Goal: Information Seeking & Learning: Check status

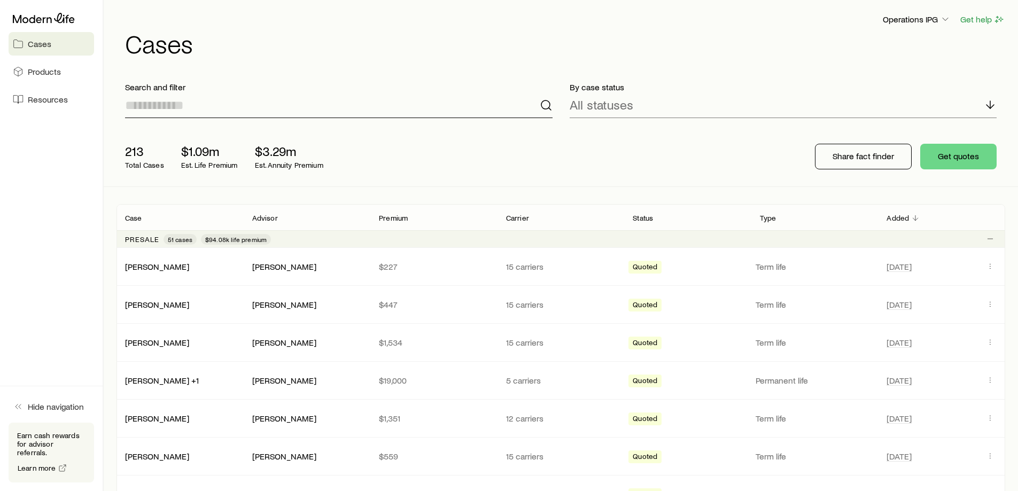
click at [178, 110] on input at bounding box center [338, 105] width 427 height 26
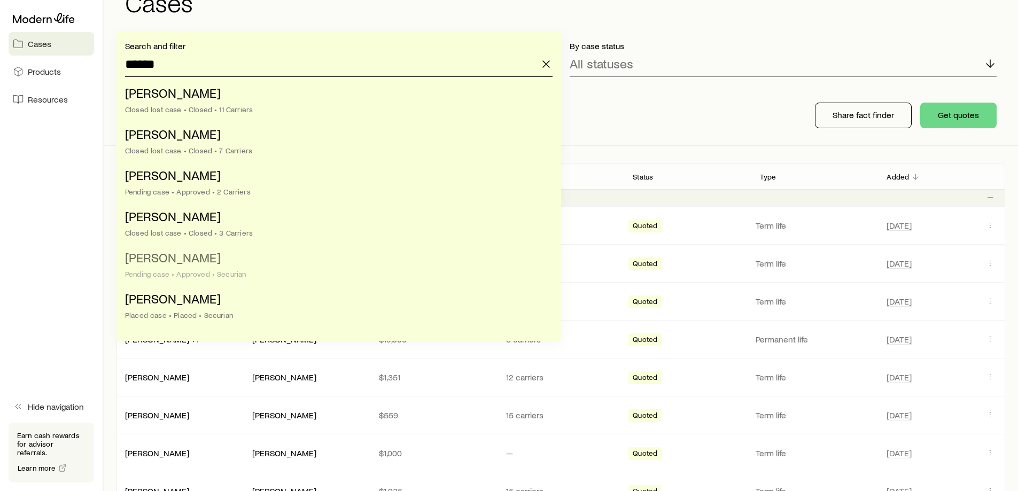
scroll to position [53, 0]
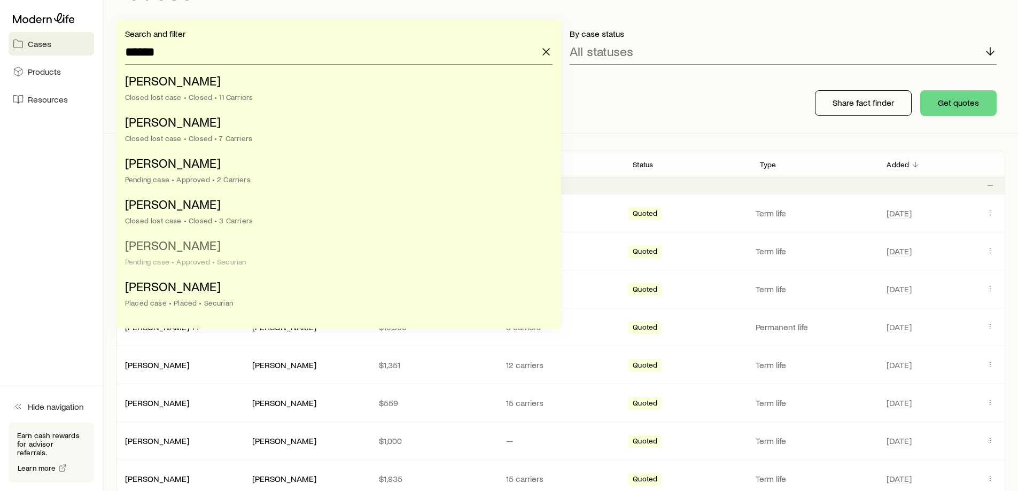
click at [277, 269] on li "Beller, Elia Pending case • Approved • Securian" at bounding box center [335, 254] width 421 height 41
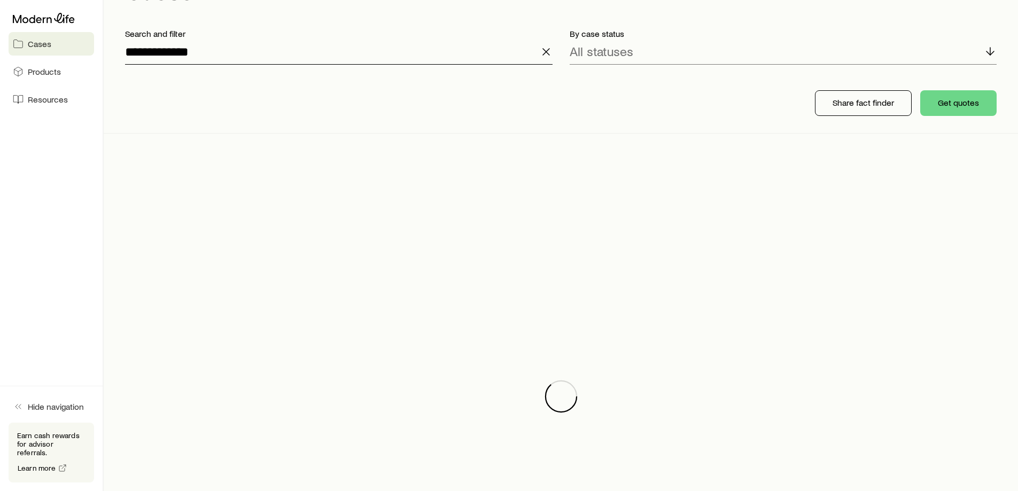
scroll to position [0, 0]
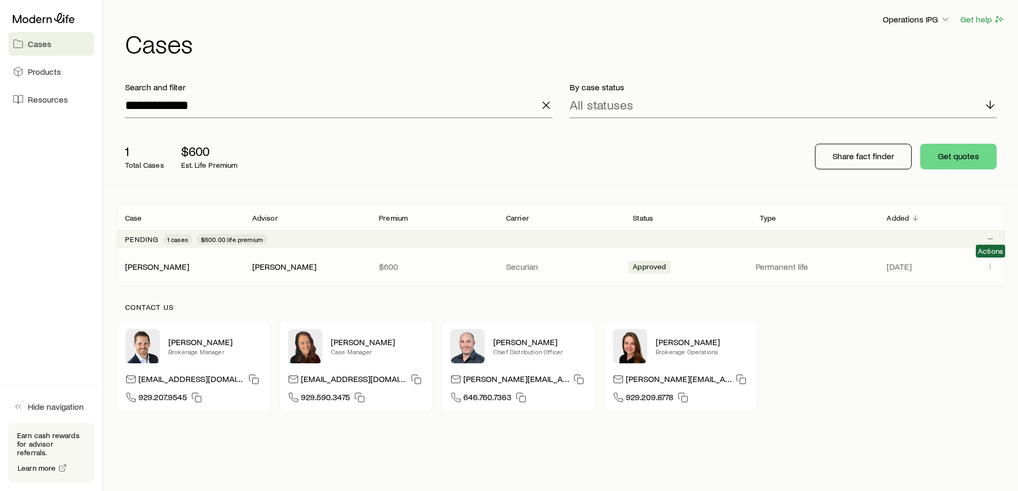
drag, startPoint x: 985, startPoint y: 268, endPoint x: 997, endPoint y: 272, distance: 11.8
click at [995, 301] on div "Contact us Nick Weiler Brokerage Manager nick@modernlife.com 929.207.9545 Abby …" at bounding box center [560, 357] width 889 height 143
click at [997, 267] on span "Actions" at bounding box center [990, 267] width 13 height 10
click at [989, 268] on icon "Client cases" at bounding box center [990, 266] width 9 height 9
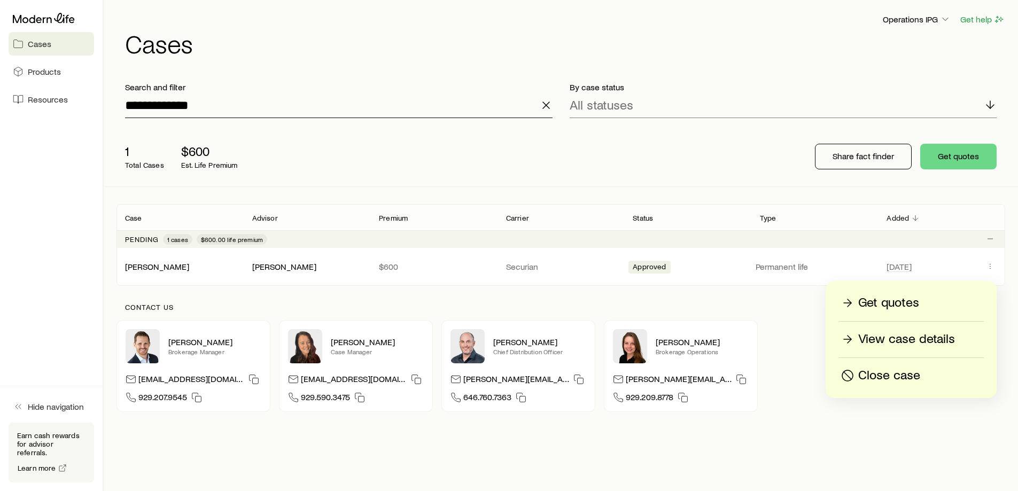
click at [180, 110] on input "**********" at bounding box center [338, 105] width 427 height 26
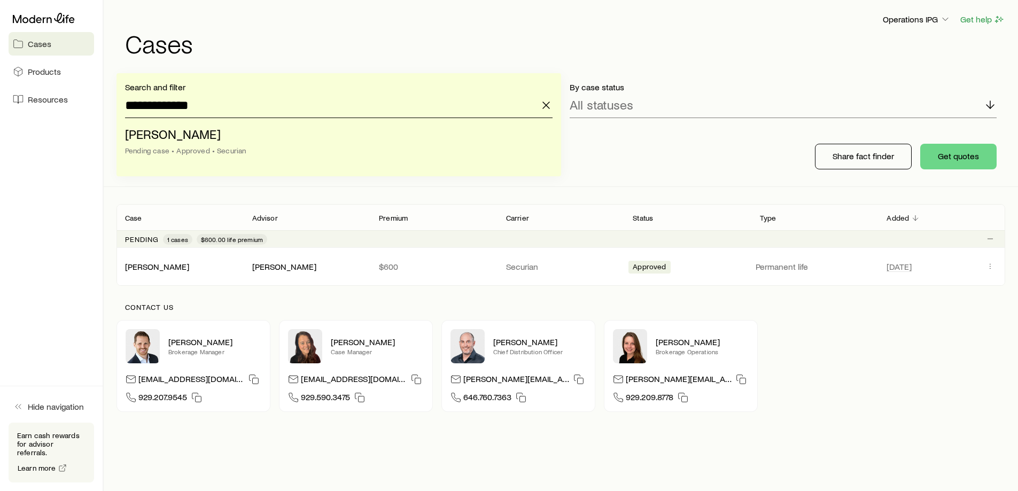
click at [180, 110] on input "**********" at bounding box center [338, 105] width 427 height 26
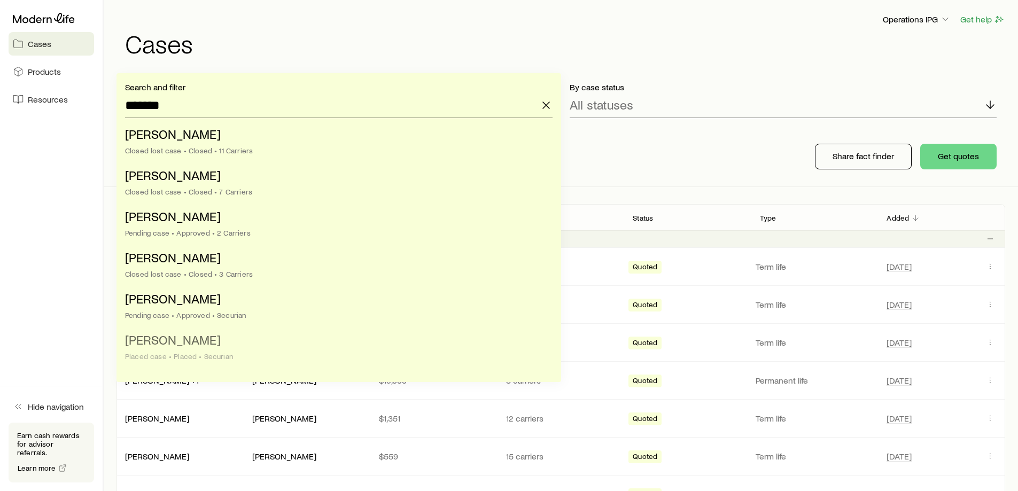
click at [243, 337] on li "Beller, Aidan Placed case • Placed • Securian" at bounding box center [335, 348] width 421 height 41
type input "**********"
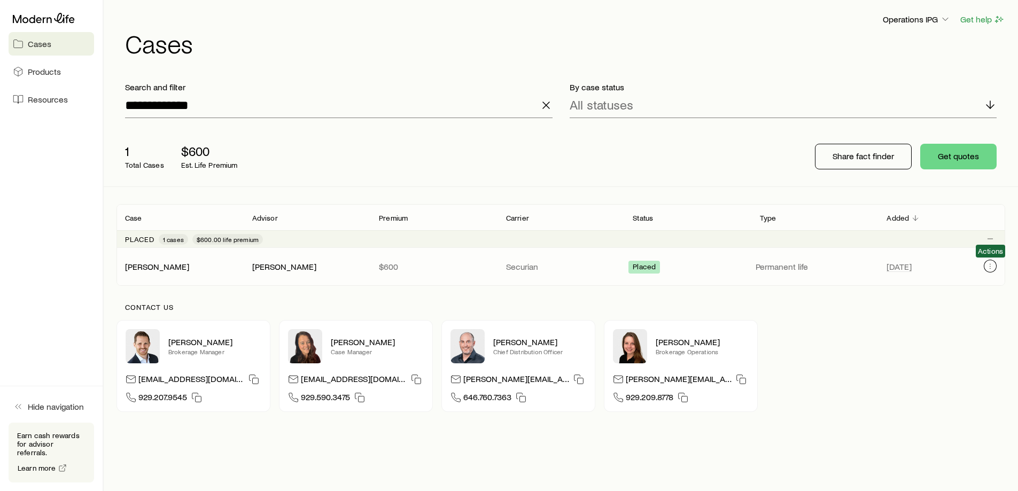
click at [996, 263] on button "Client cases" at bounding box center [990, 266] width 13 height 13
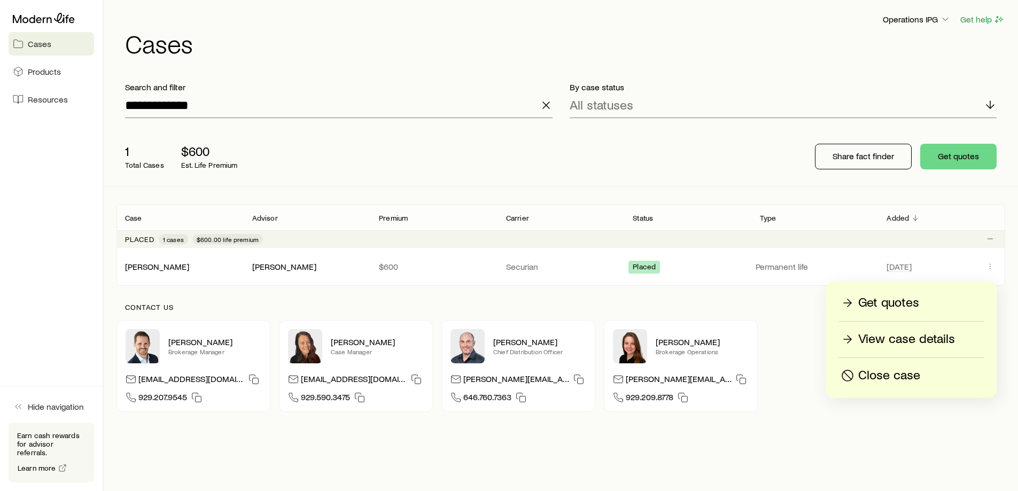
click at [944, 344] on p "View case details" at bounding box center [906, 339] width 97 height 17
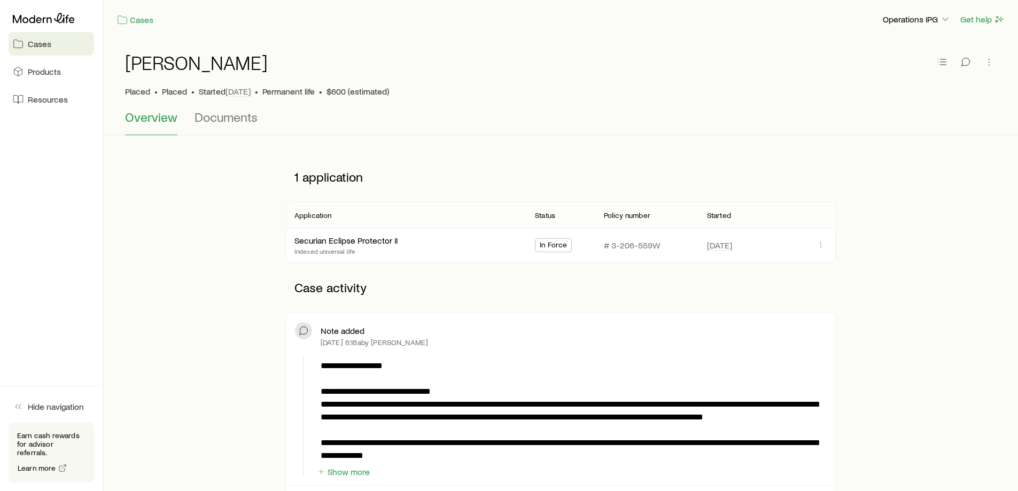
scroll to position [53, 0]
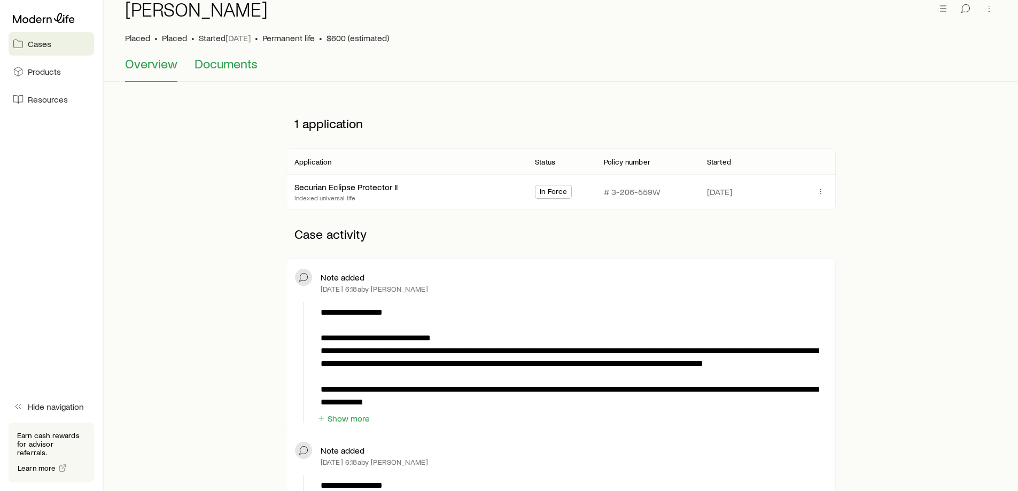
click at [237, 66] on span "Documents" at bounding box center [226, 63] width 63 height 15
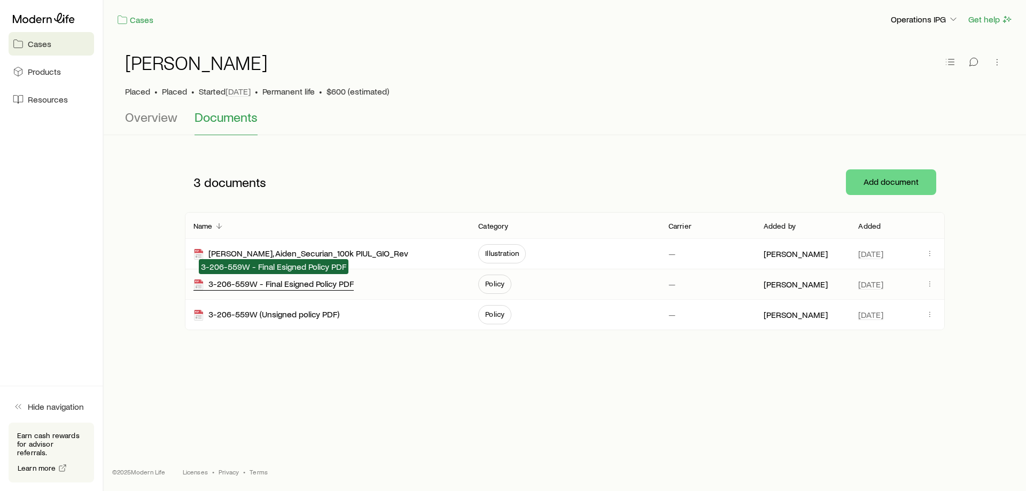
click at [238, 287] on div "3-206-559W - Final Esigned Policy PDF" at bounding box center [273, 284] width 160 height 12
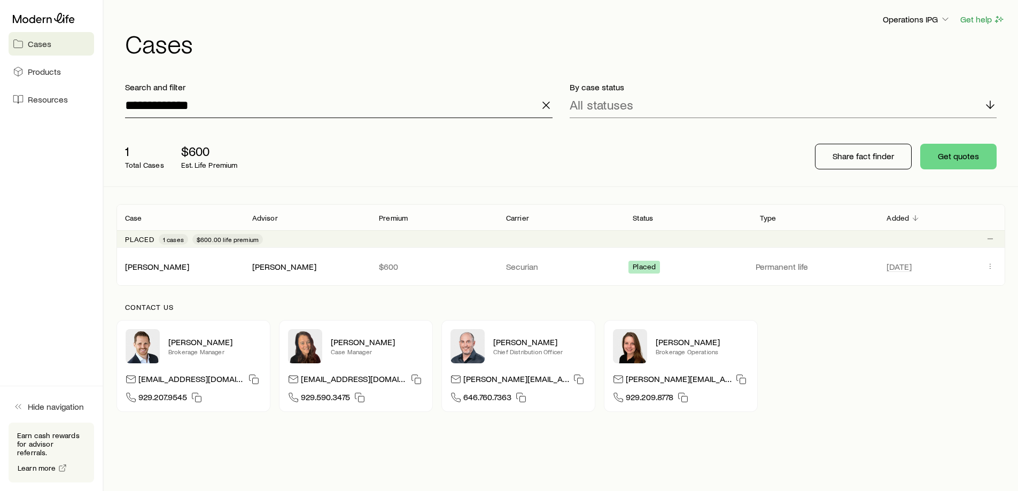
click at [184, 106] on input "**********" at bounding box center [338, 105] width 427 height 26
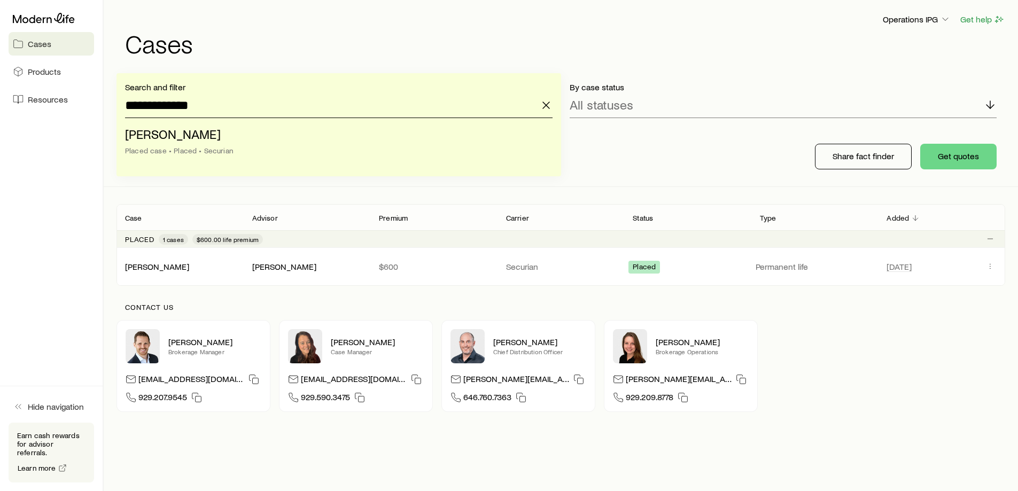
click at [184, 106] on input "**********" at bounding box center [338, 105] width 427 height 26
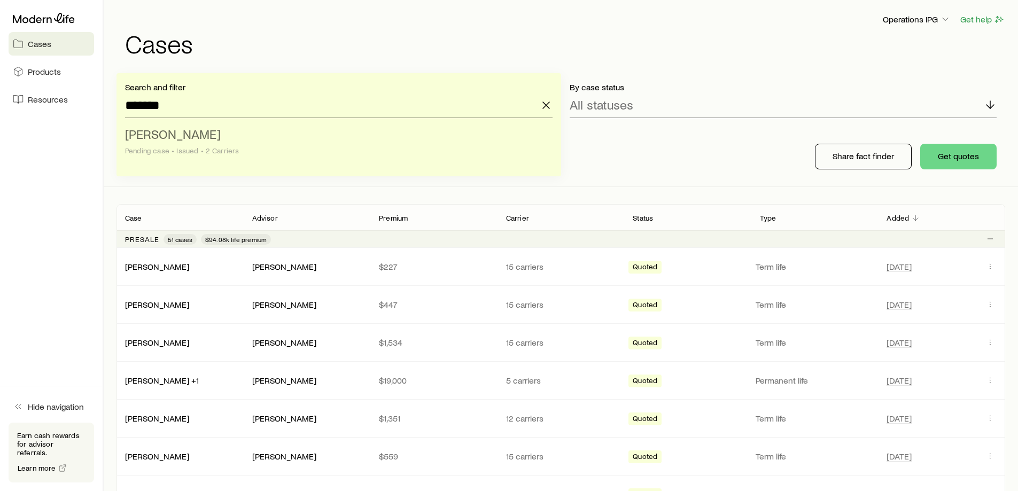
click at [239, 150] on div "Pending case • Issued • 2 Carriers" at bounding box center [335, 150] width 421 height 9
type input "**********"
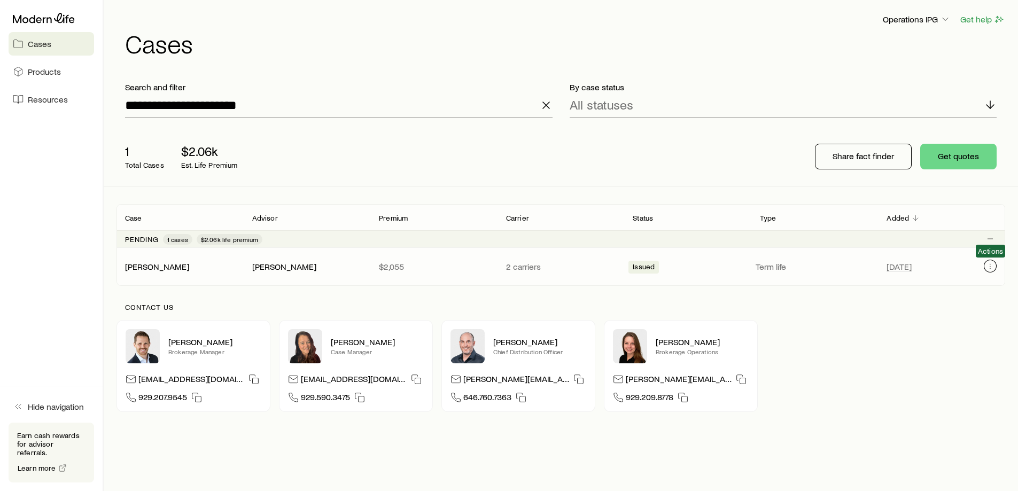
click at [993, 266] on icon "Client cases" at bounding box center [990, 266] width 9 height 9
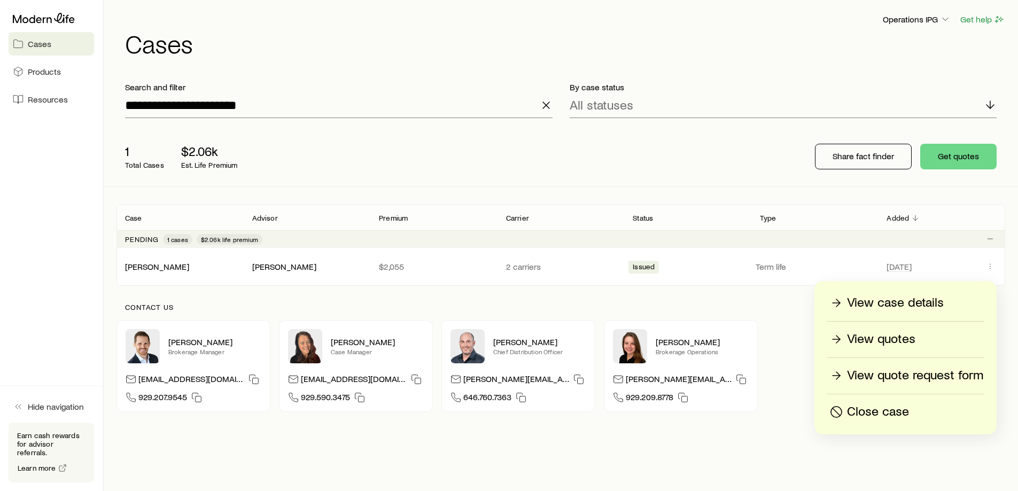
click at [921, 310] on p "View case details" at bounding box center [895, 302] width 97 height 17
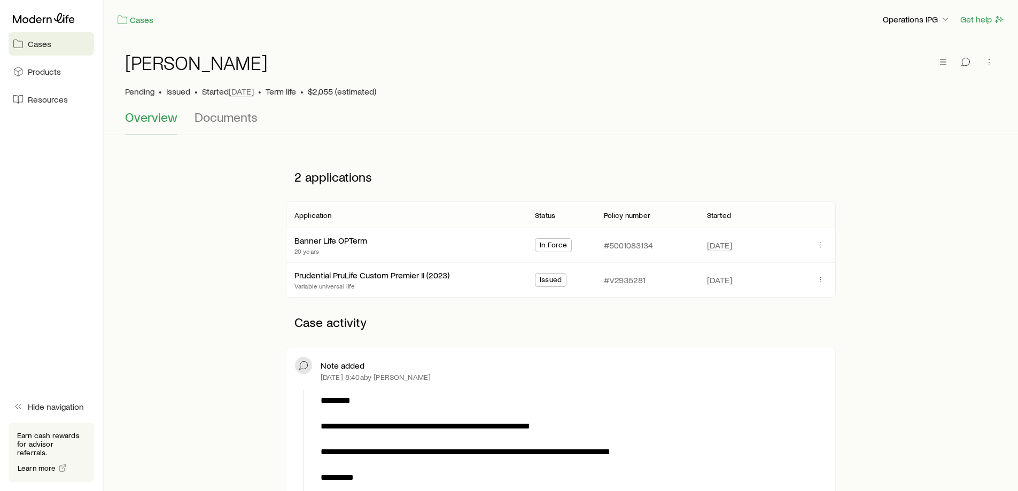
scroll to position [53, 0]
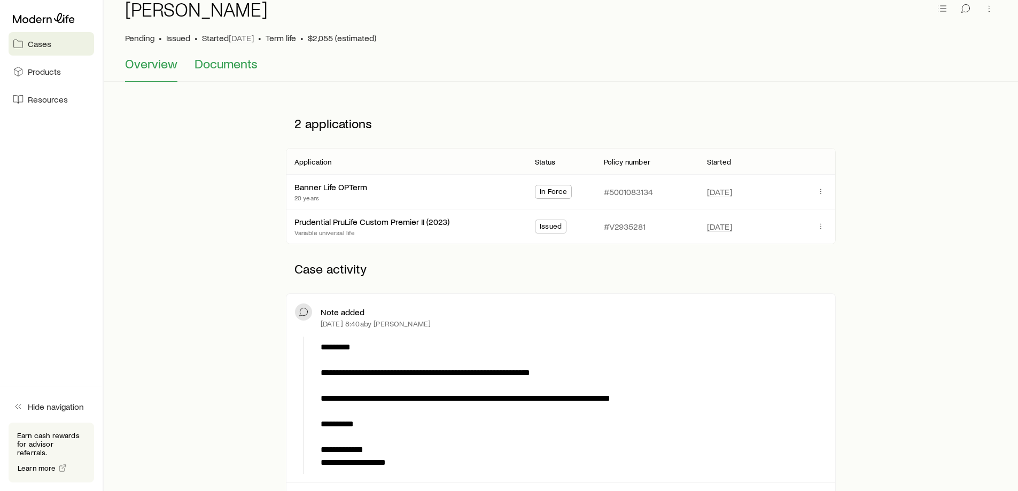
click at [219, 66] on span "Documents" at bounding box center [226, 63] width 63 height 15
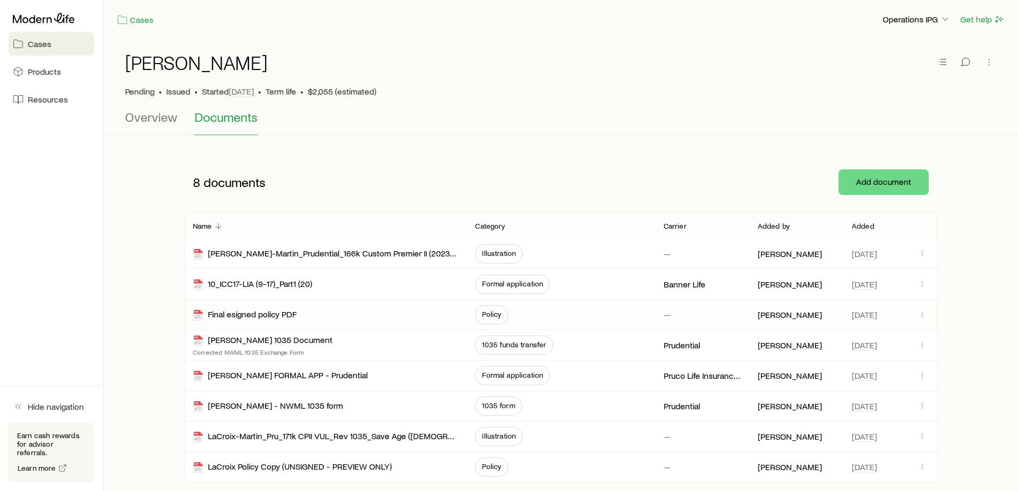
scroll to position [53, 0]
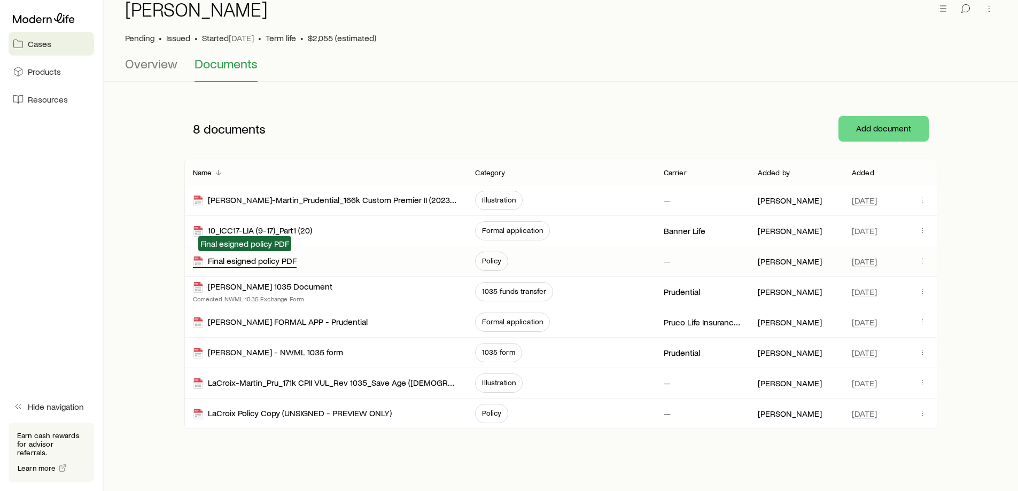
click at [277, 263] on div "Final esigned policy PDF" at bounding box center [245, 261] width 104 height 12
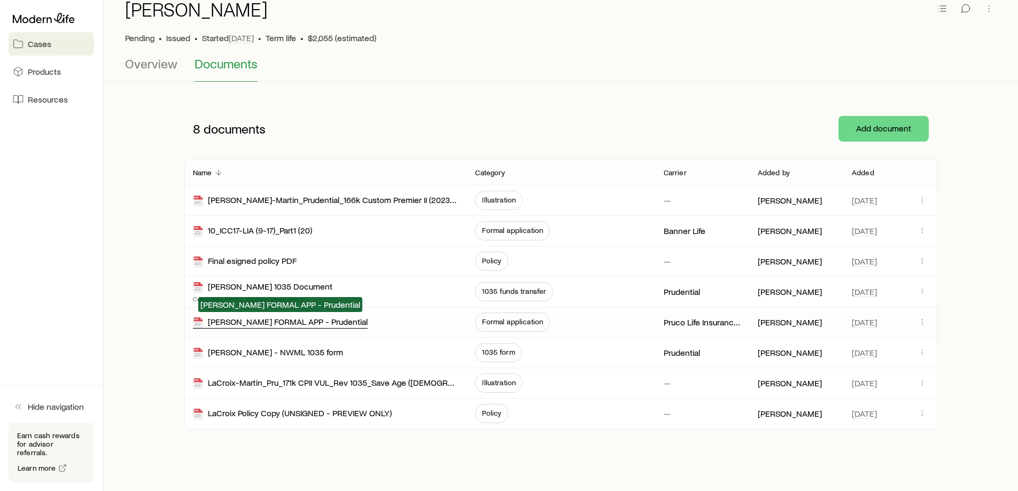
click at [309, 322] on div "Justine LaCroix-Martin FORMAL APP - Prudential" at bounding box center [280, 322] width 175 height 12
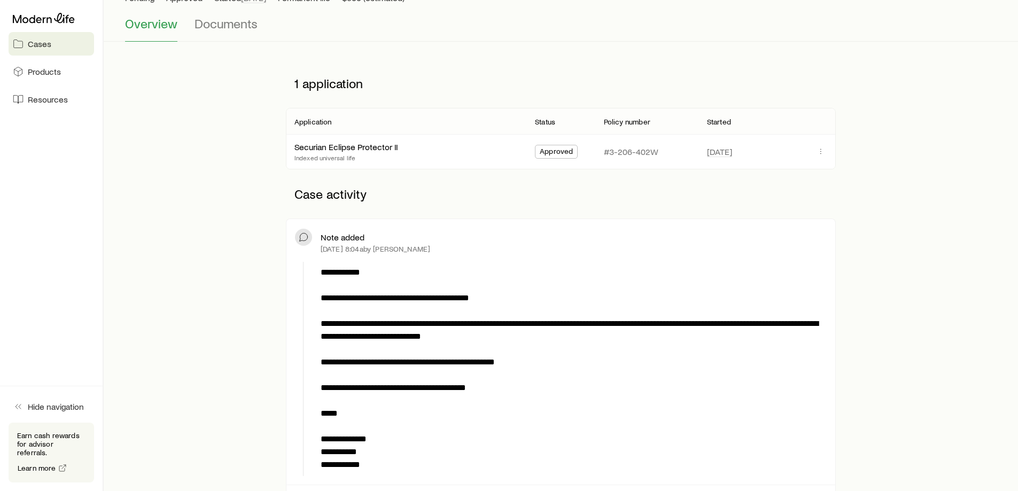
scroll to position [107, 0]
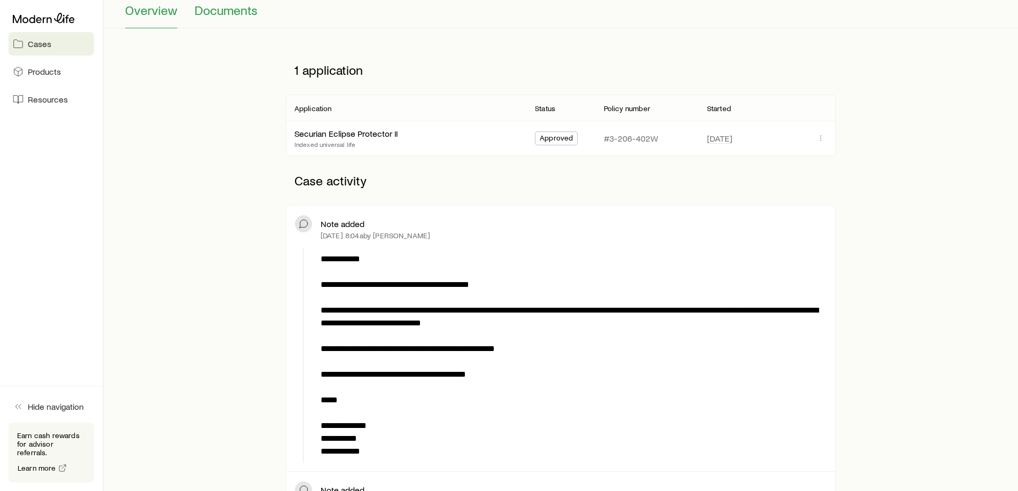
click at [224, 10] on span "Documents" at bounding box center [226, 10] width 63 height 15
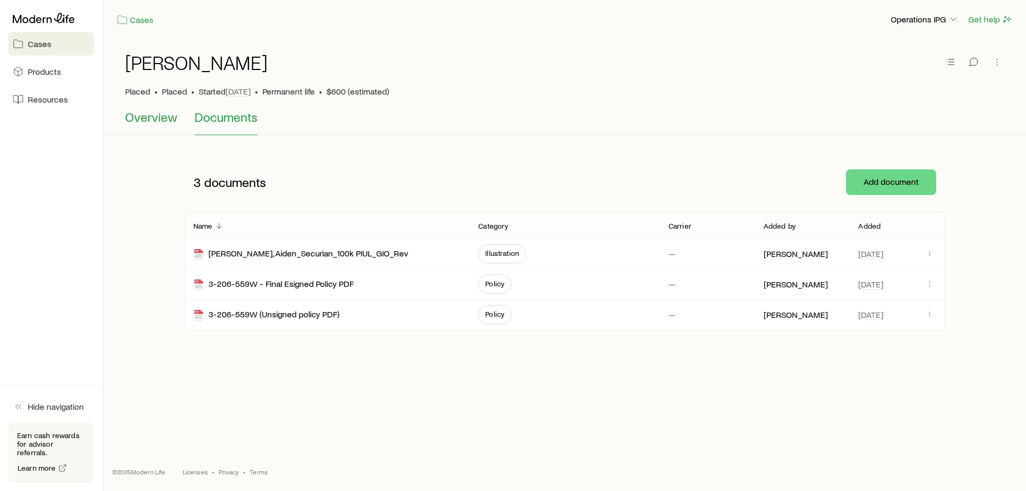
click at [155, 114] on span "Overview" at bounding box center [151, 117] width 52 height 15
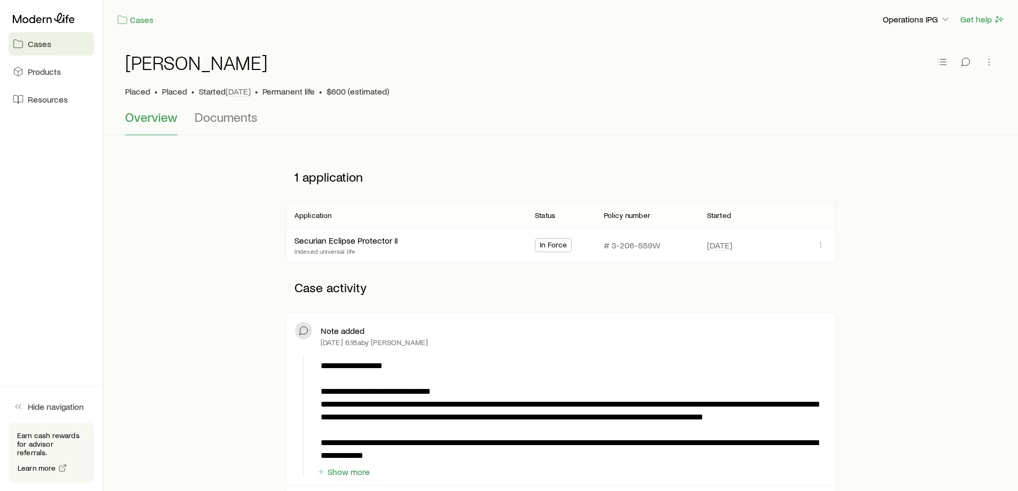
drag, startPoint x: 470, startPoint y: 278, endPoint x: 440, endPoint y: 297, distance: 35.6
click at [440, 297] on p "Case activity" at bounding box center [561, 287] width 550 height 32
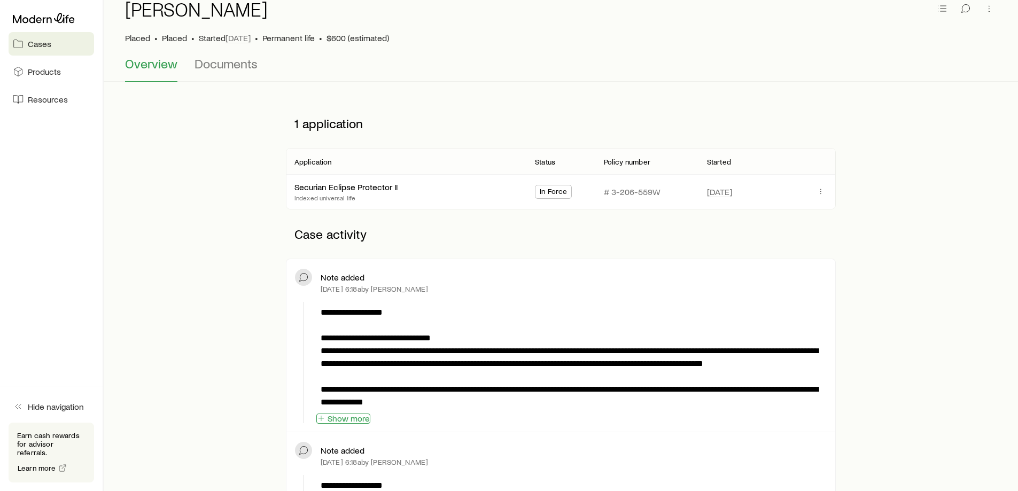
click at [344, 416] on button "Show more" at bounding box center [343, 419] width 54 height 10
